Goal: Task Accomplishment & Management: Use online tool/utility

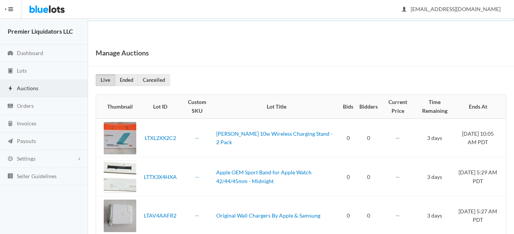
drag, startPoint x: 0, startPoint y: 0, endPoint x: 22, endPoint y: 86, distance: 89.0
click at [22, 86] on span "Auctions" at bounding box center [27, 88] width 21 height 7
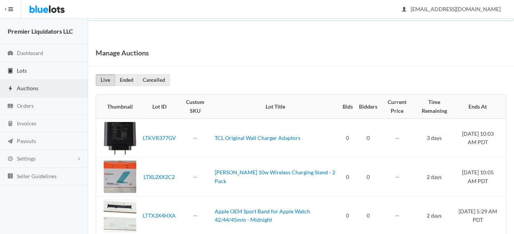
click at [23, 70] on span "Lots" at bounding box center [22, 70] width 10 height 7
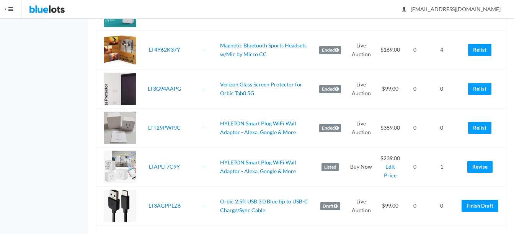
scroll to position [230, 0]
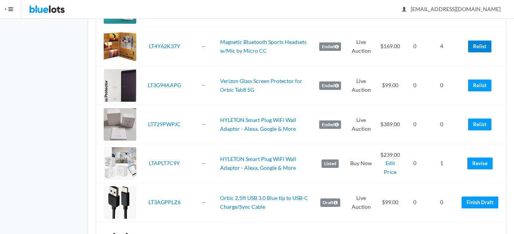
click at [485, 45] on link "Relist" at bounding box center [479, 47] width 23 height 12
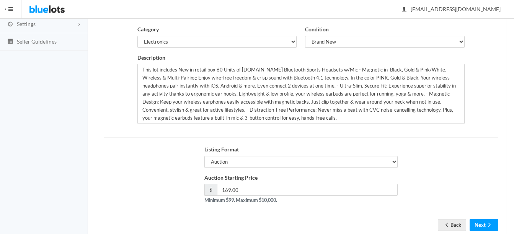
scroll to position [155, 0]
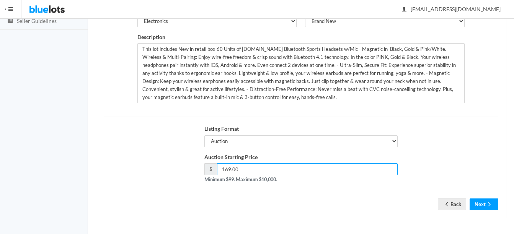
click at [230, 166] on input "169.00" at bounding box center [307, 169] width 181 height 12
type input "165.00"
click at [485, 204] on button "Next" at bounding box center [484, 205] width 29 height 12
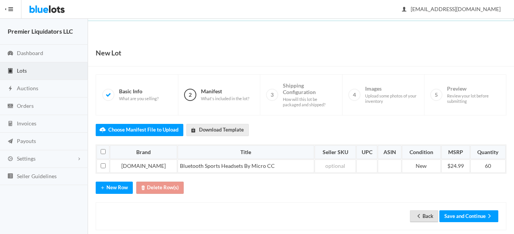
click at [422, 218] on link "Back" at bounding box center [424, 217] width 28 height 12
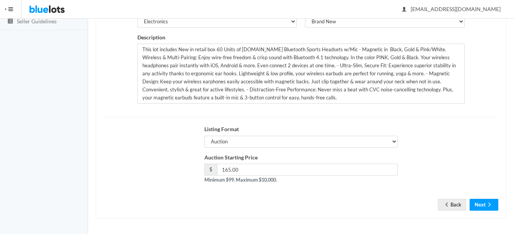
scroll to position [155, 0]
drag, startPoint x: 228, startPoint y: 168, endPoint x: 232, endPoint y: 173, distance: 5.7
click at [228, 169] on input "165.00" at bounding box center [307, 169] width 181 height 12
type input "159.00"
click at [487, 204] on icon "arrow forward" at bounding box center [490, 204] width 8 height 6
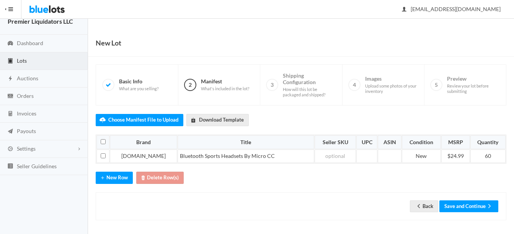
scroll to position [12, 0]
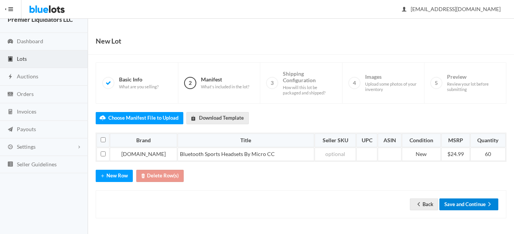
click at [459, 205] on button "Save and Continue" at bounding box center [468, 205] width 59 height 12
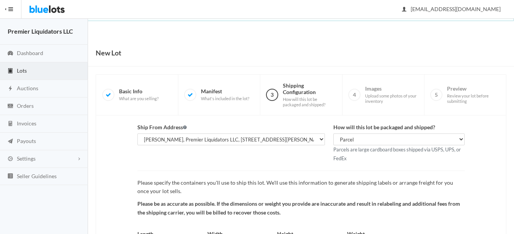
scroll to position [80, 0]
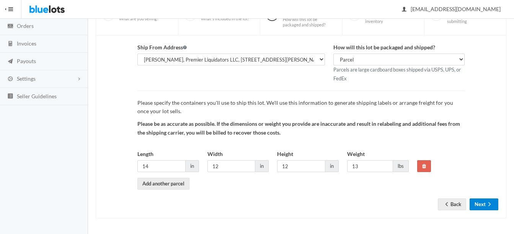
click at [482, 203] on button "Next" at bounding box center [484, 205] width 29 height 12
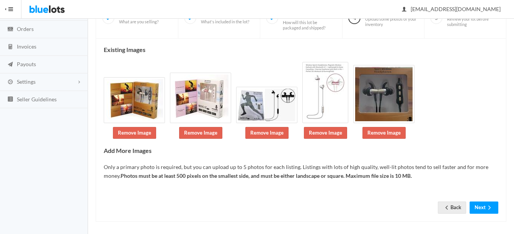
scroll to position [80, 0]
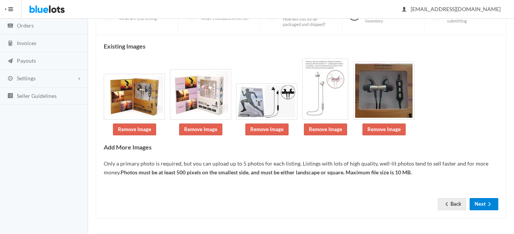
click at [484, 205] on button "Next" at bounding box center [484, 204] width 29 height 12
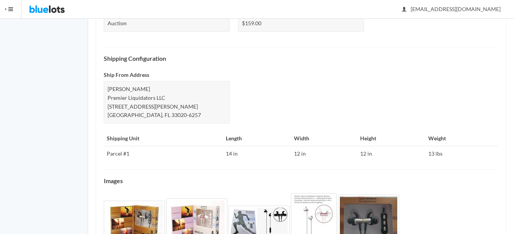
scroll to position [381, 0]
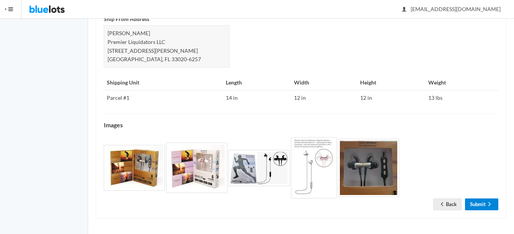
click at [484, 208] on link "Submit" at bounding box center [481, 205] width 33 height 12
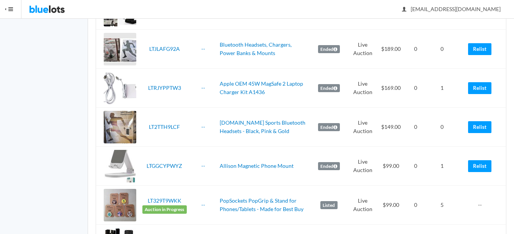
scroll to position [536, 0]
